Goal: Information Seeking & Learning: Learn about a topic

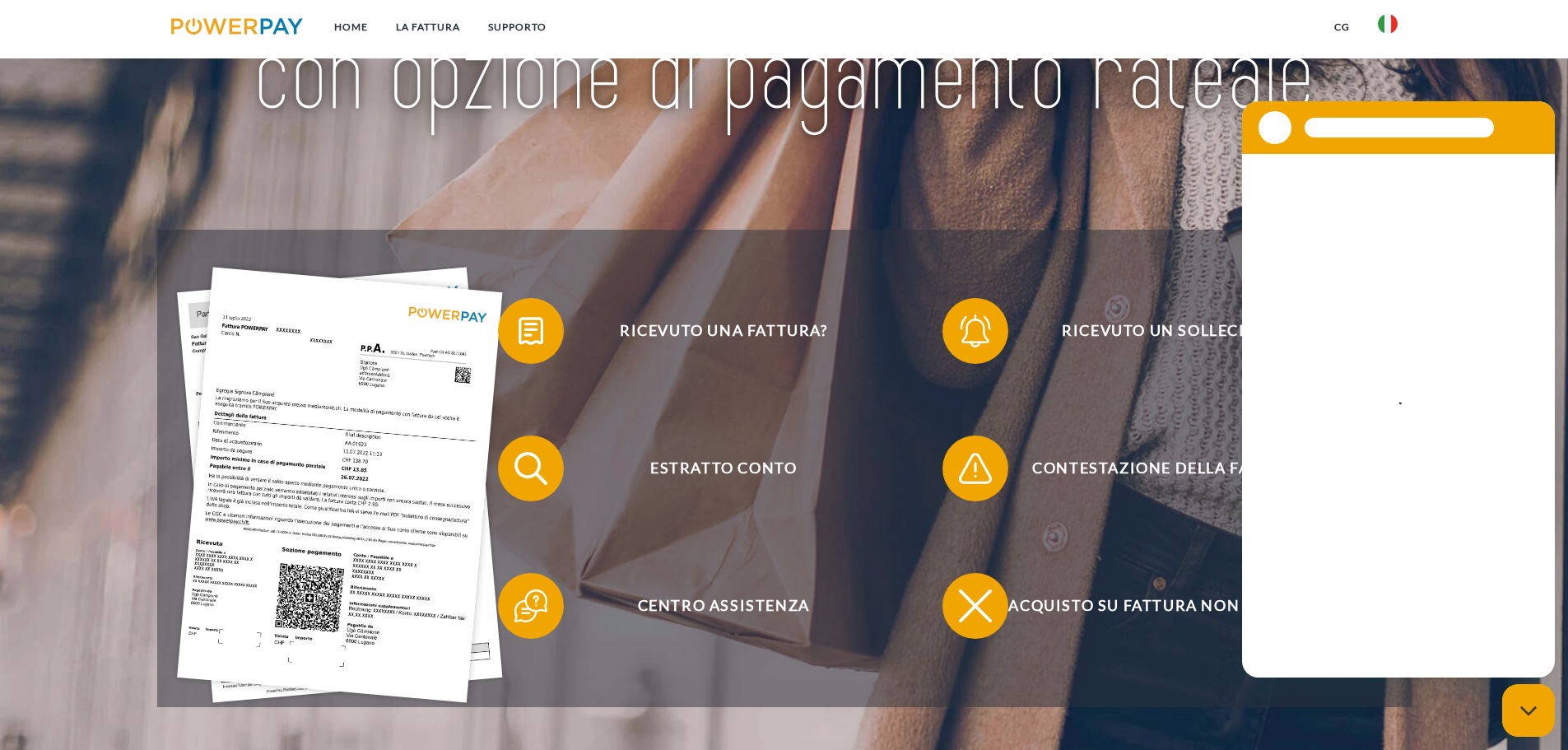
scroll to position [246, 0]
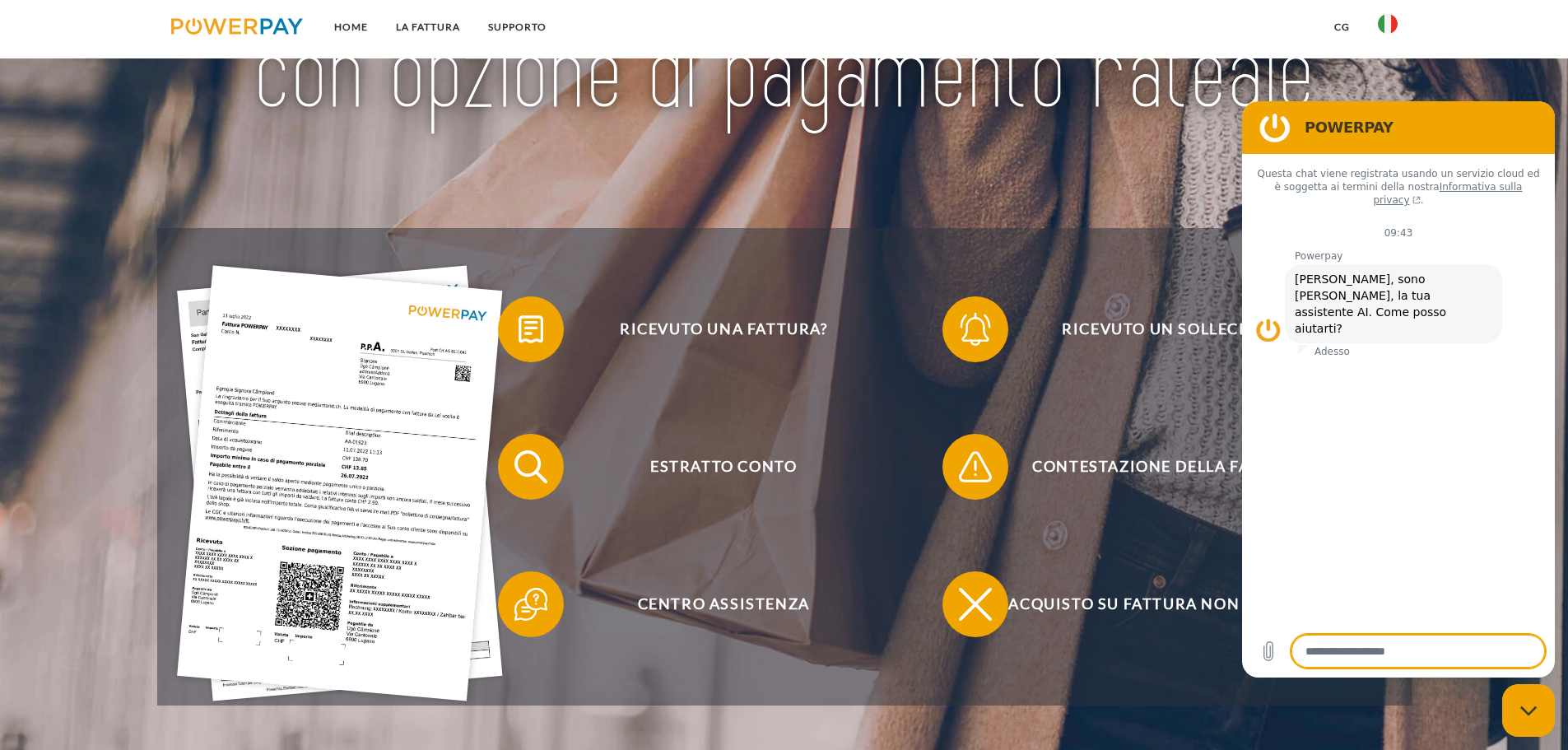
click at [993, 160] on img at bounding box center [784, 9] width 1106 height 361
click at [1276, 117] on figure at bounding box center [1275, 127] width 33 height 33
click at [1521, 714] on icon "Chiudi la finestra di messaggistica" at bounding box center [1528, 712] width 17 height 11
type textarea "*"
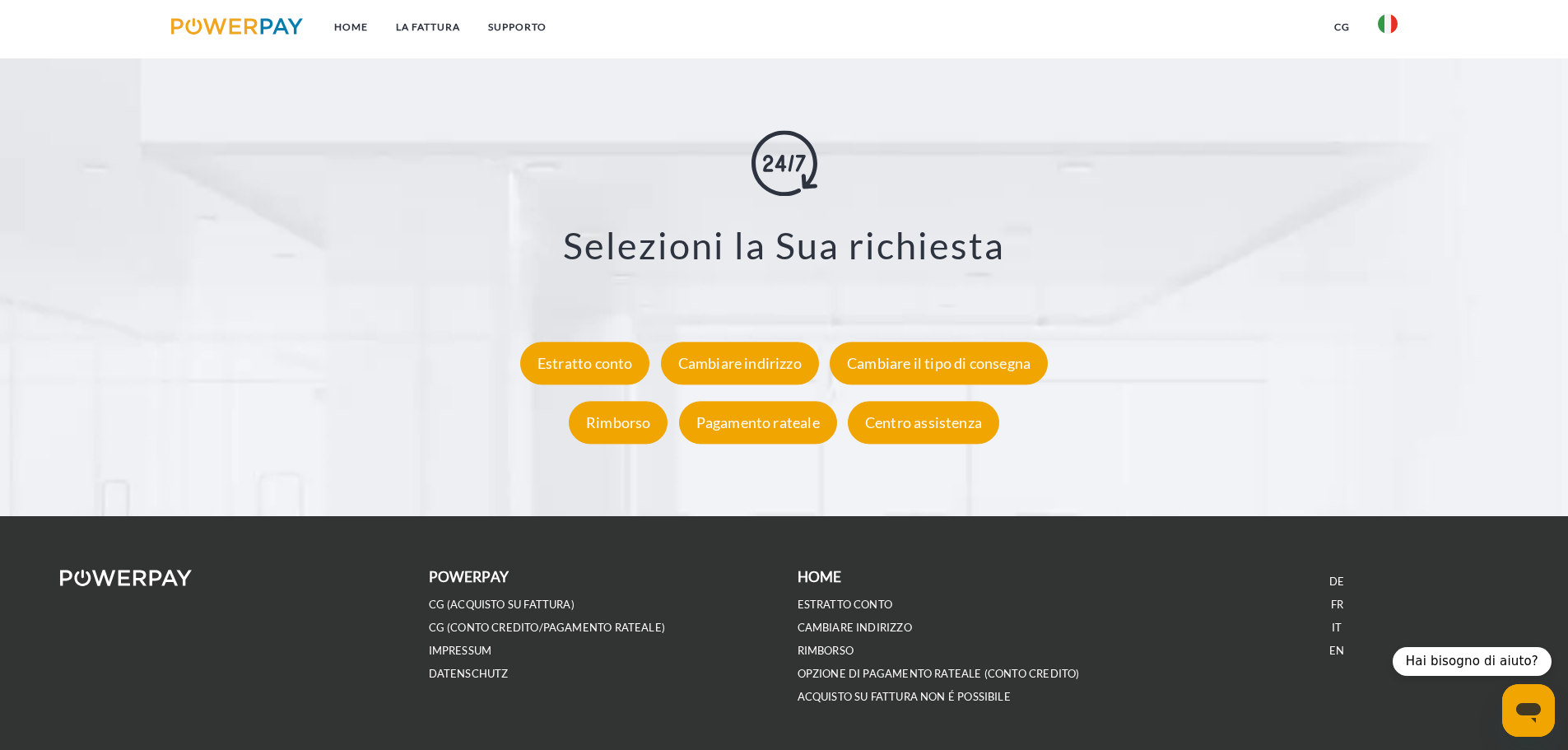
scroll to position [3055, 0]
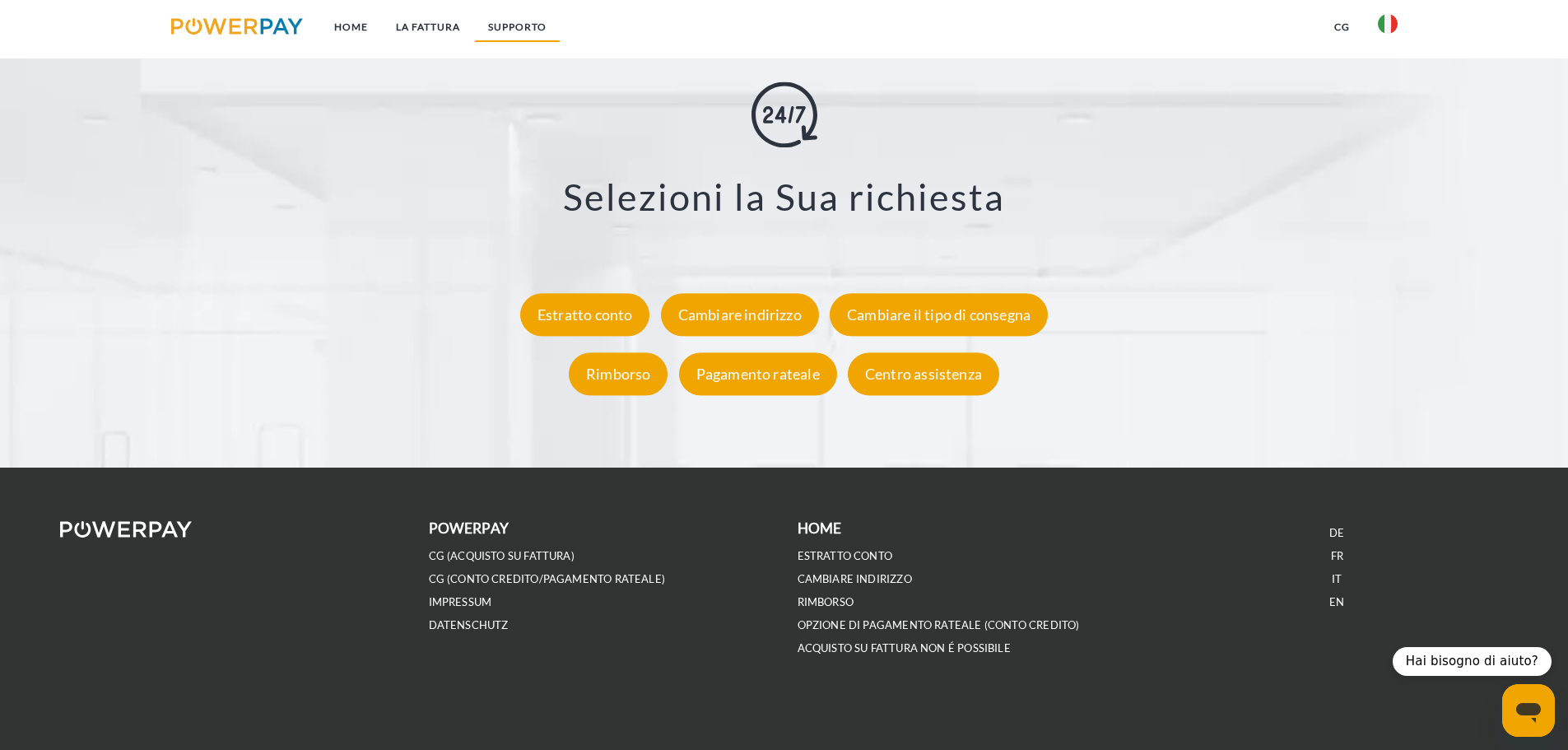
click at [513, 31] on link "Supporto" at bounding box center [517, 27] width 87 height 30
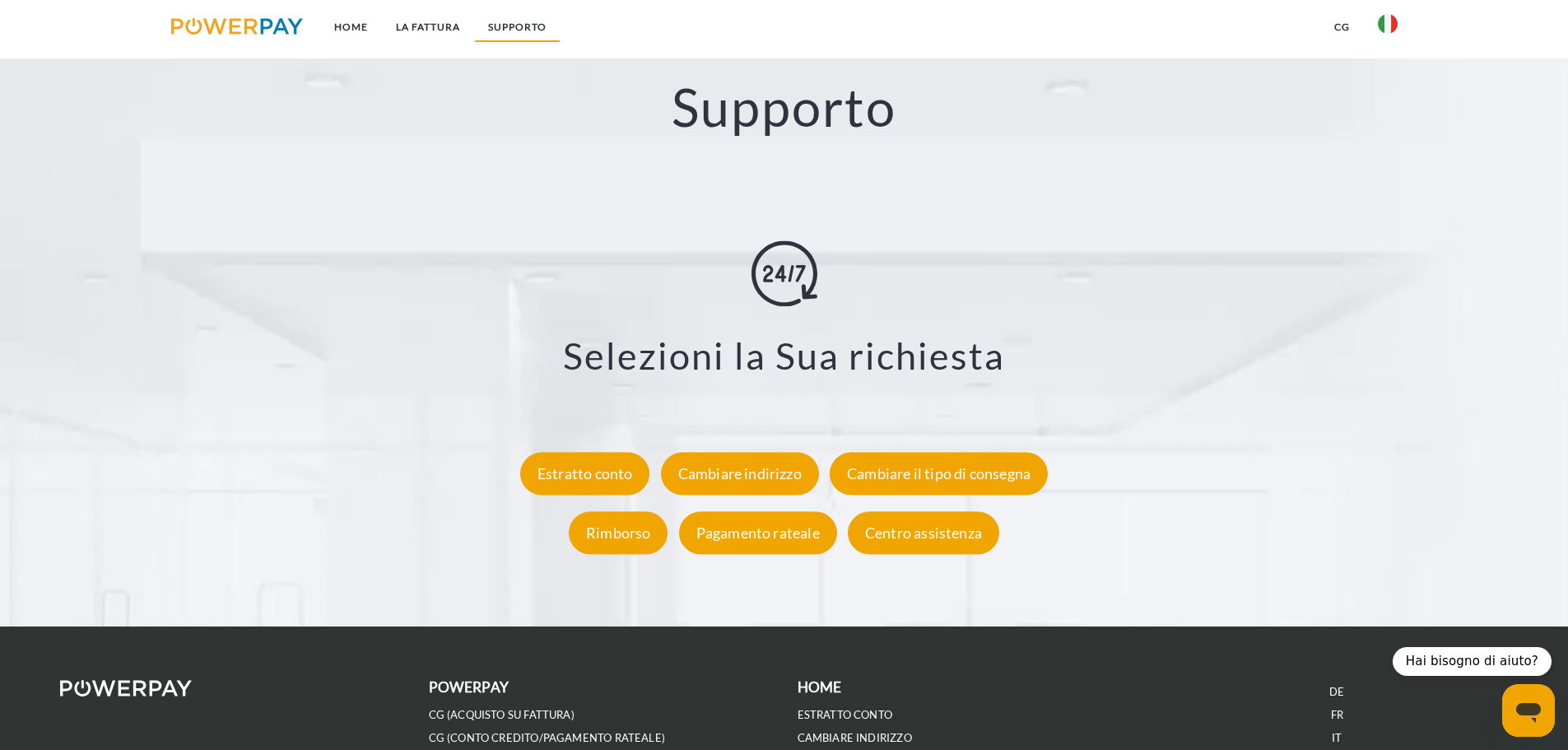
scroll to position [2889, 0]
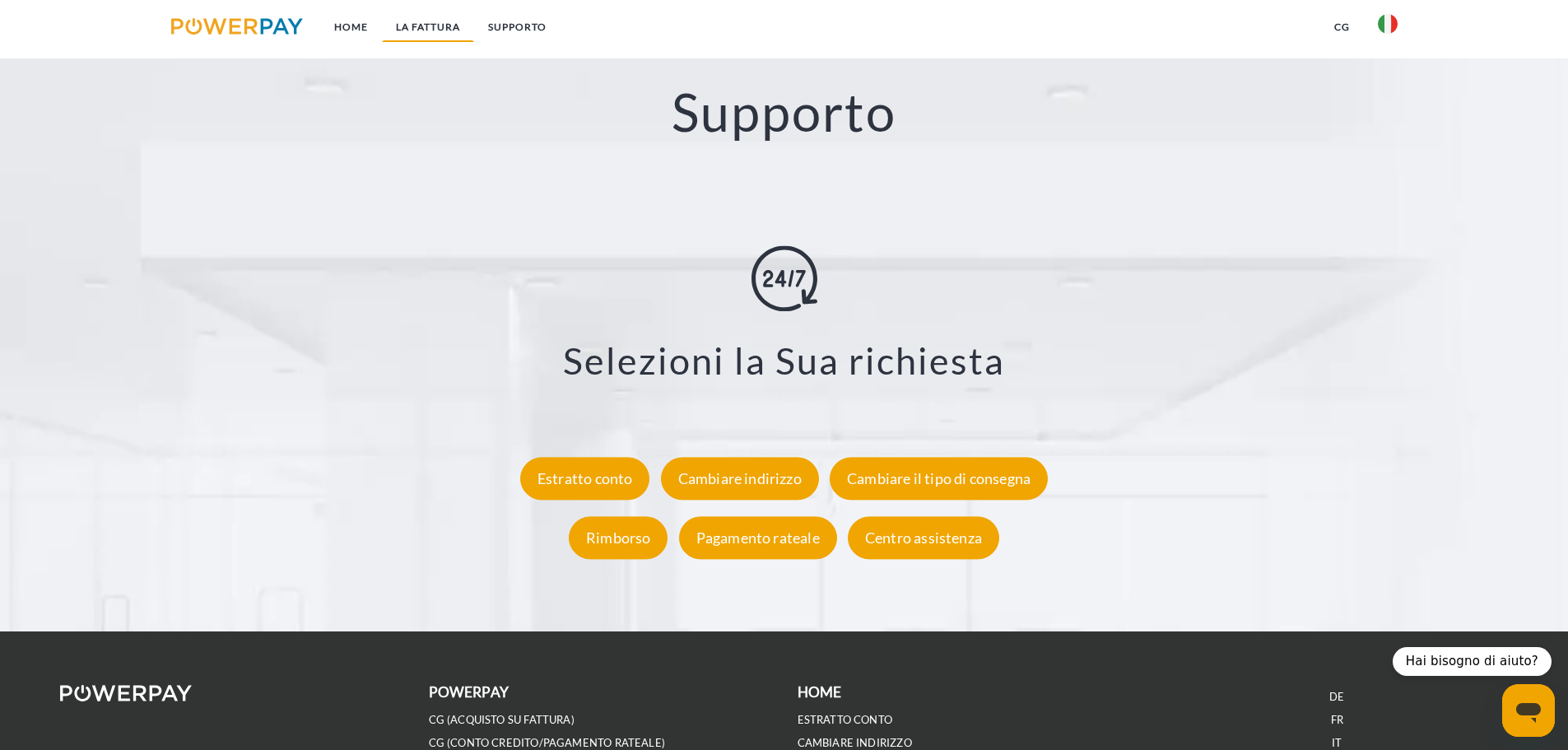
click at [435, 24] on link "LA FATTURA" at bounding box center [428, 27] width 92 height 30
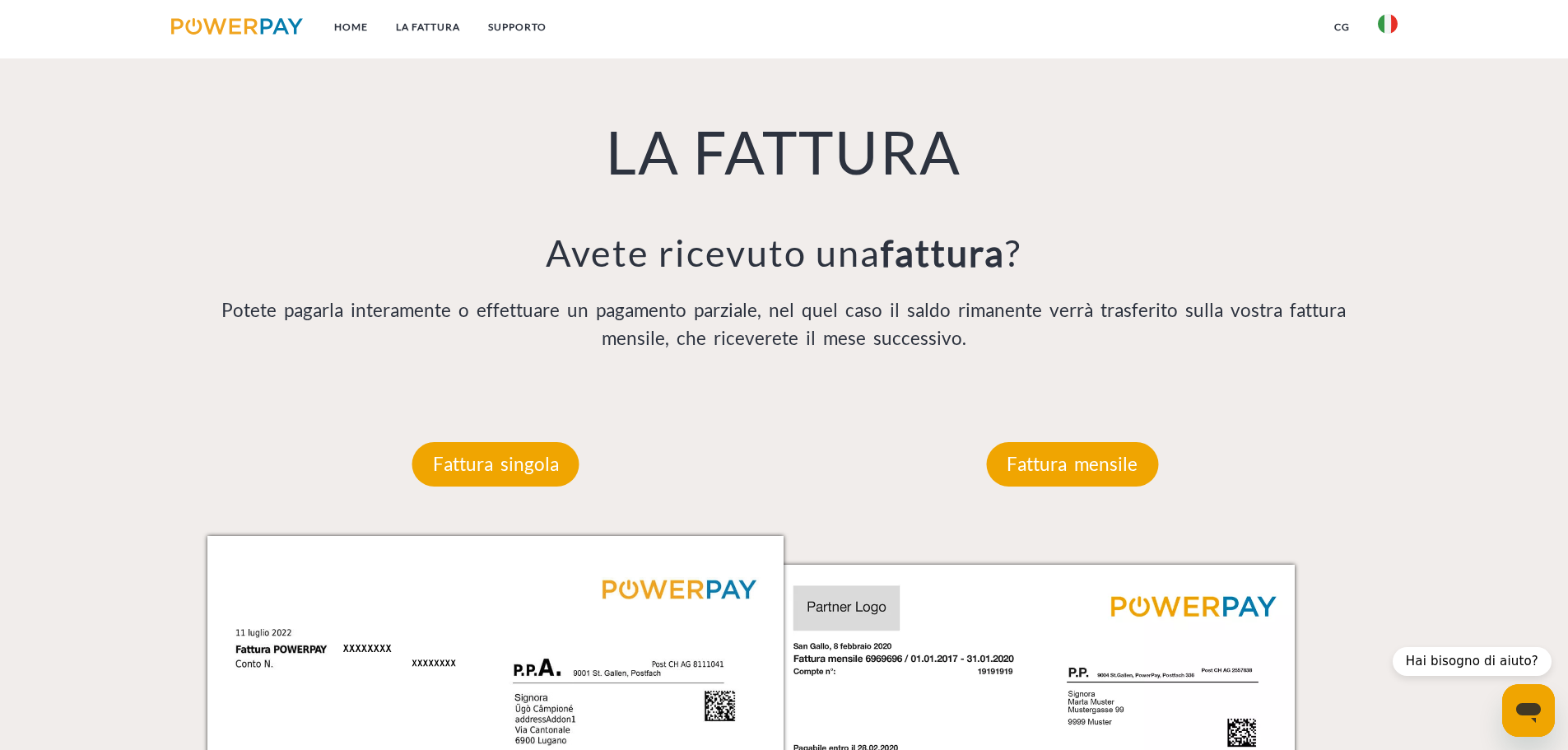
scroll to position [1075, 0]
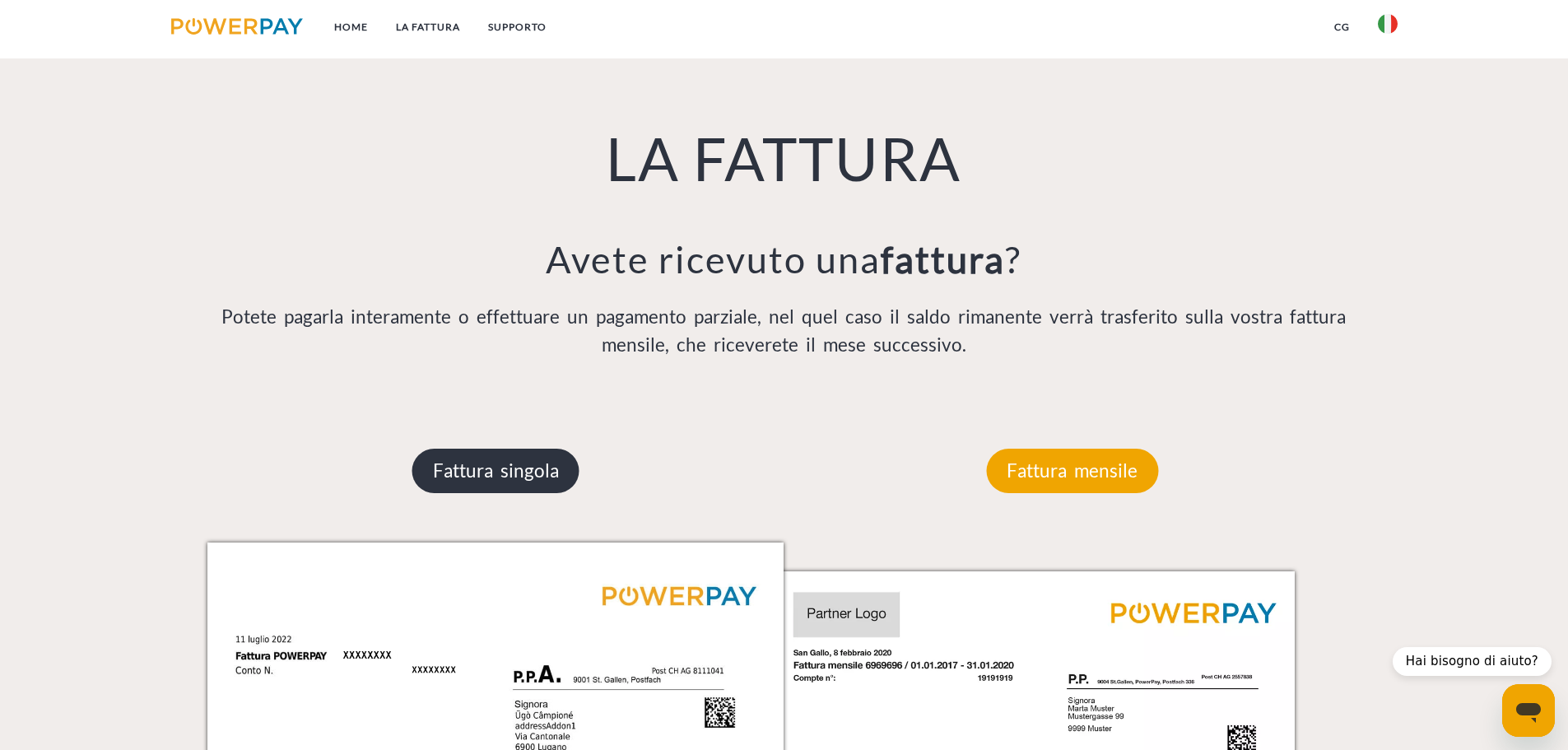
click at [510, 465] on p "Fattura singola" at bounding box center [496, 471] width 167 height 45
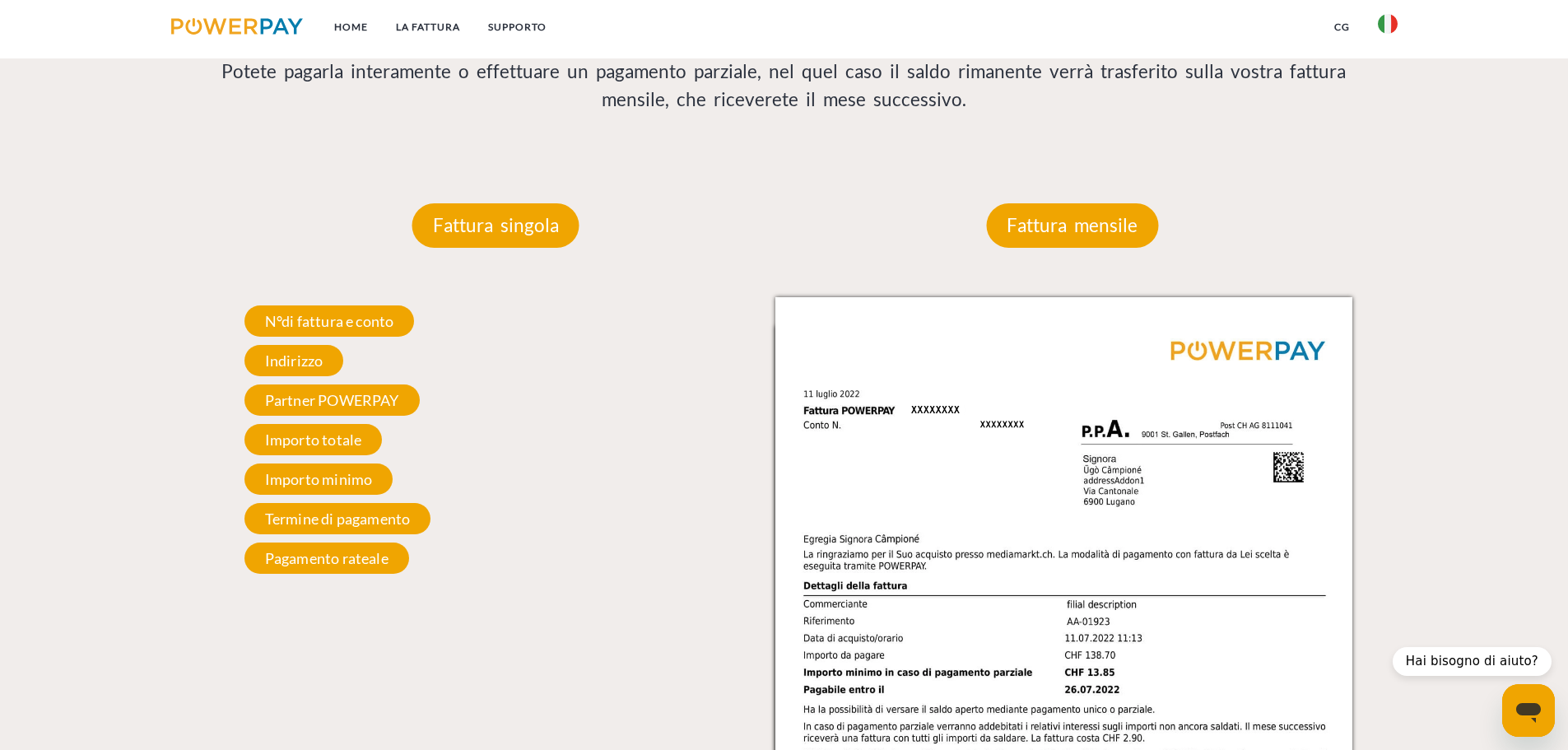
scroll to position [1321, 0]
click at [367, 477] on span "Importo minimo" at bounding box center [318, 478] width 149 height 31
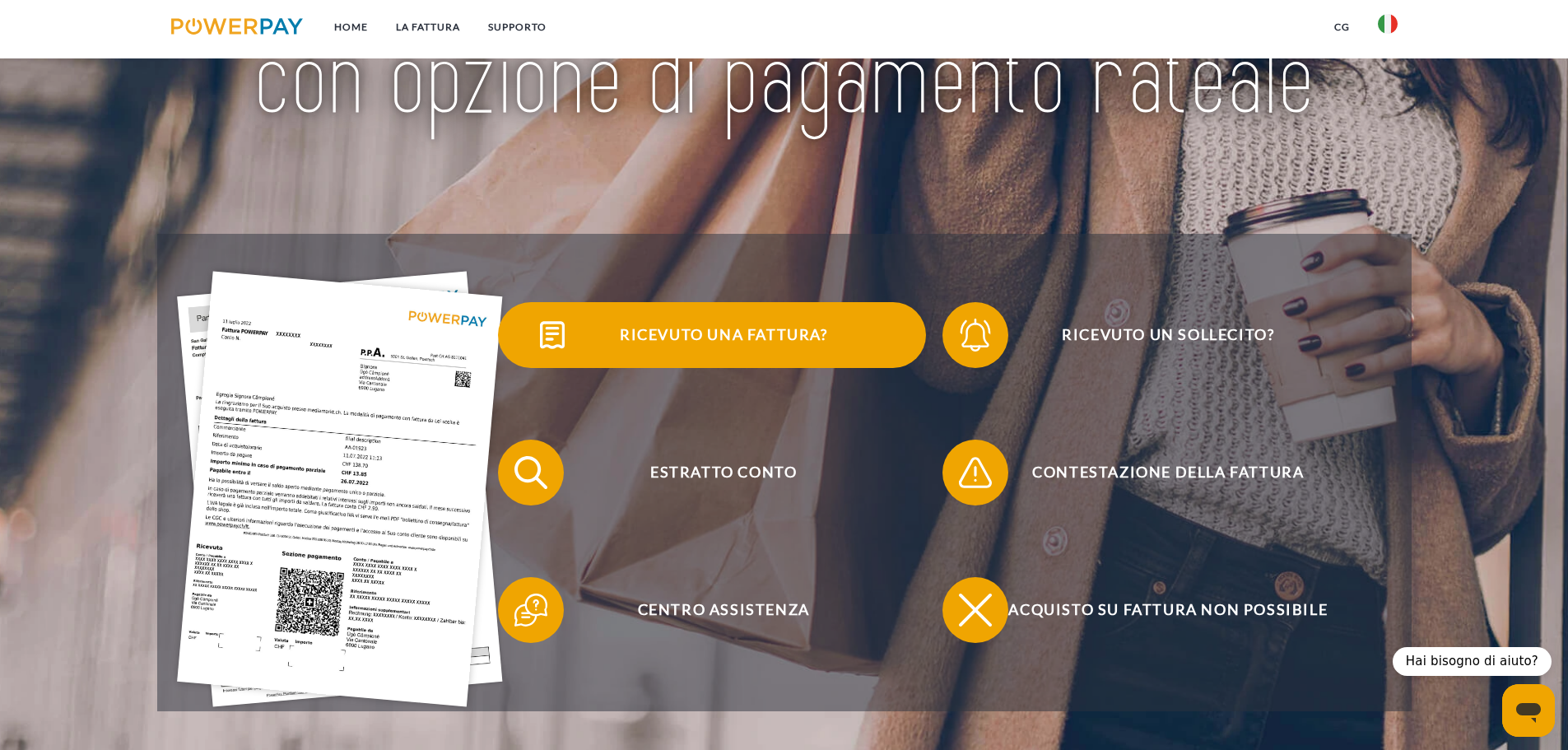
scroll to position [255, 0]
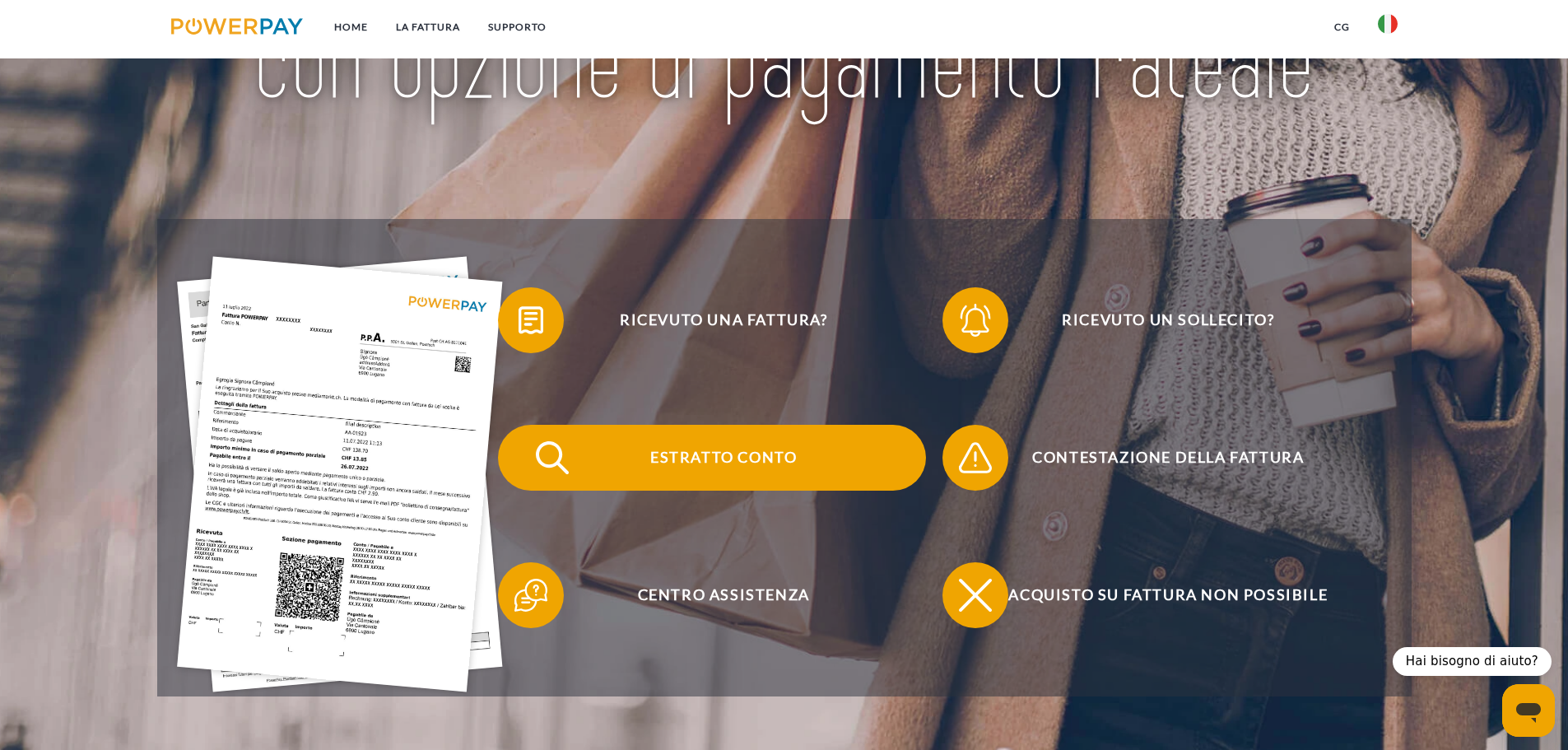
click at [736, 456] on span "Estratto conto" at bounding box center [723, 458] width 403 height 66
